Goal: Obtain resource: Obtain resource

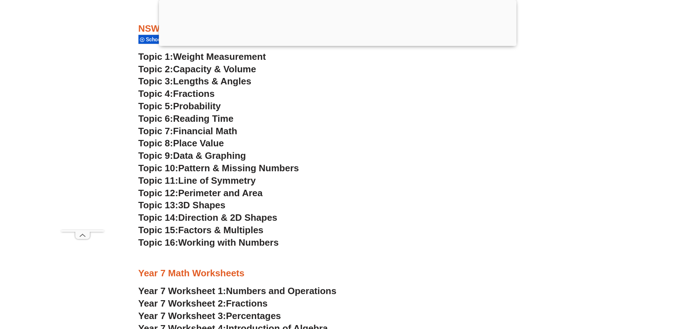
scroll to position [1992, 0]
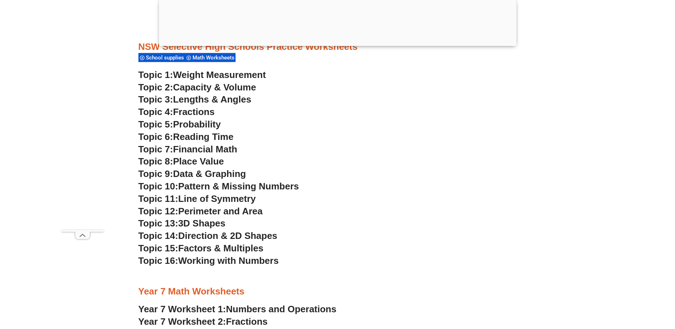
click at [234, 88] on span "Capacity & Volume" at bounding box center [214, 87] width 83 height 11
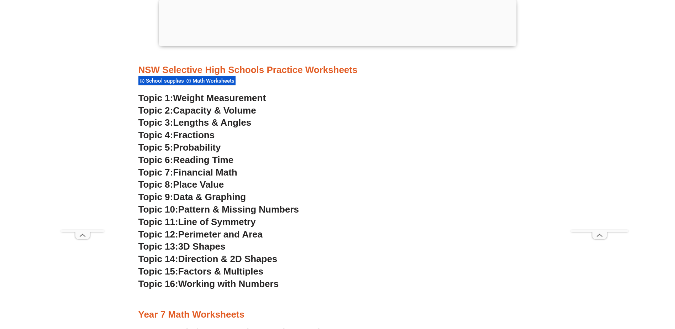
scroll to position [1956, 0]
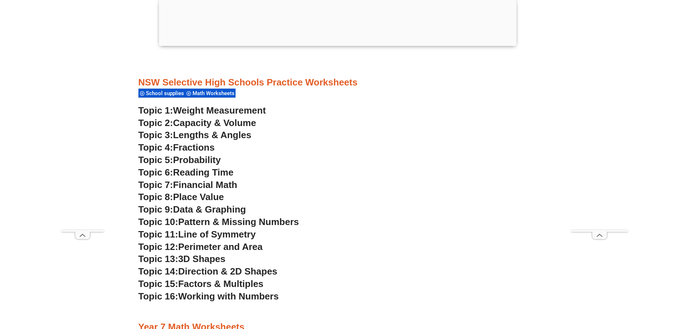
click at [215, 284] on span "Factors & Multiples" at bounding box center [220, 283] width 85 height 11
click at [256, 296] on span "Working with Numbers" at bounding box center [228, 296] width 100 height 11
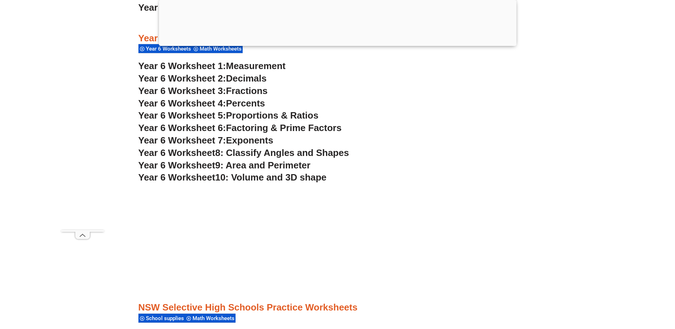
scroll to position [1707, 0]
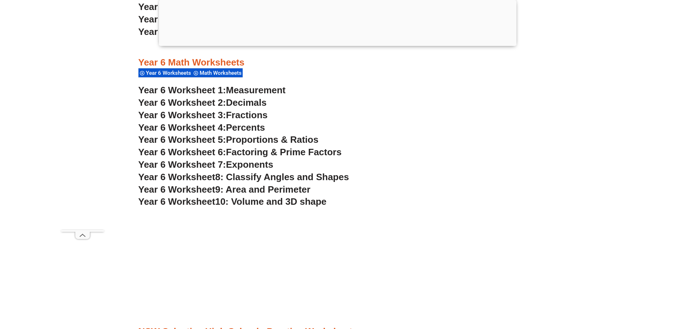
click at [271, 186] on span "9: Area and Perimeter" at bounding box center [262, 189] width 95 height 11
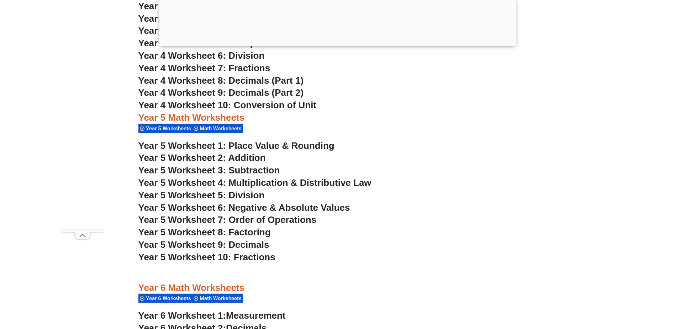
scroll to position [1458, 0]
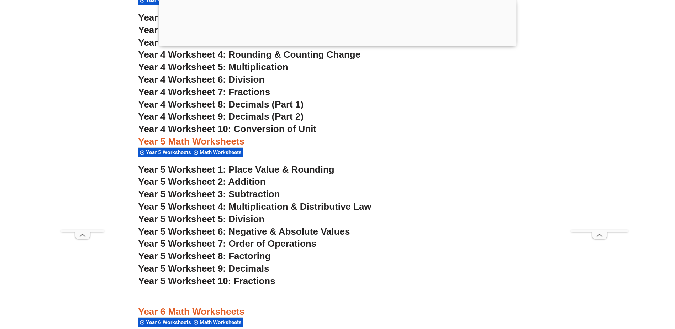
click at [326, 202] on span "Year 5 Worksheet 4: Multiplication & Distributive Law" at bounding box center [254, 206] width 233 height 11
click at [249, 191] on span "Year 5 Worksheet 3: Subtraction" at bounding box center [209, 194] width 142 height 11
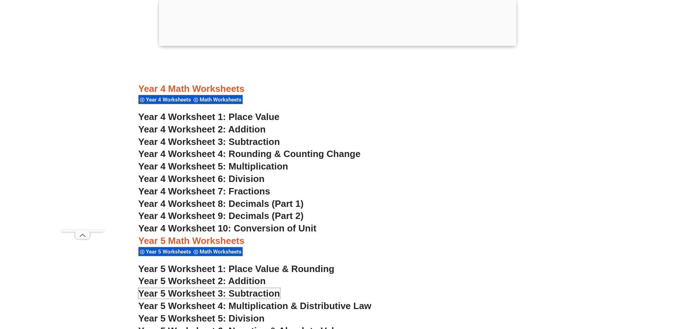
scroll to position [1316, 0]
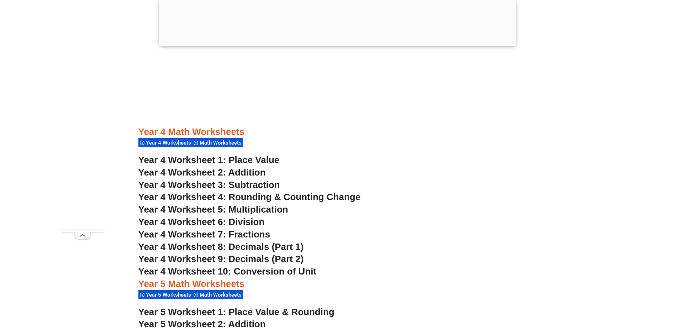
click at [250, 170] on span "Year 4 Worksheet 2: Addition" at bounding box center [201, 172] width 127 height 11
click at [226, 182] on span "Year 4 Worksheet 3: Subtraction" at bounding box center [209, 184] width 142 height 11
click at [248, 210] on span "Year 4 Worksheet 5: Multiplication" at bounding box center [213, 209] width 150 height 11
click at [250, 224] on span "Year 4 Worksheet 6: Division" at bounding box center [201, 221] width 126 height 11
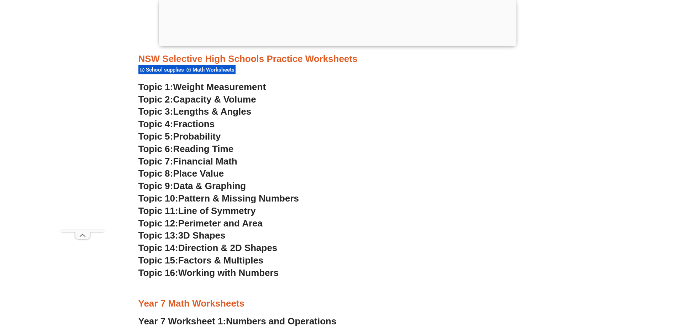
scroll to position [1992, 0]
